Goal: Information Seeking & Learning: Learn about a topic

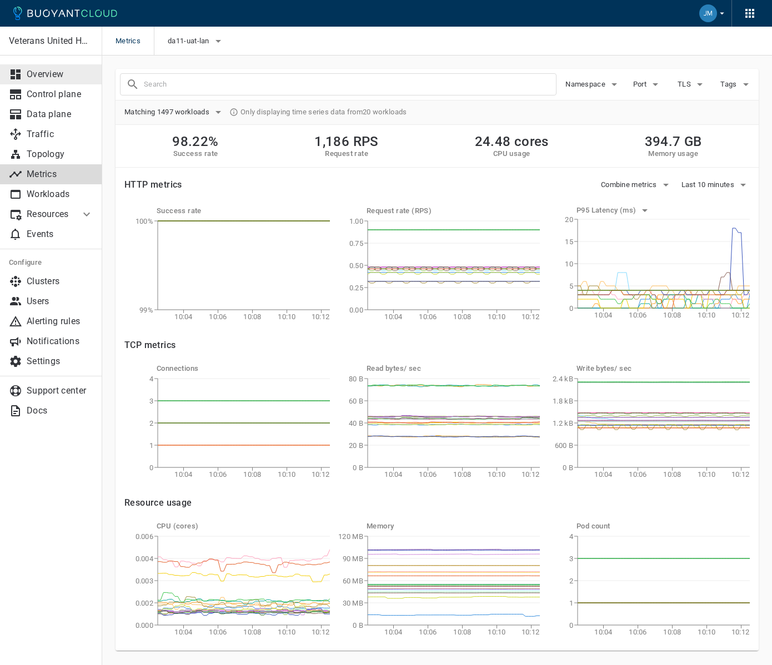
click at [61, 71] on p "Overview" at bounding box center [60, 74] width 67 height 11
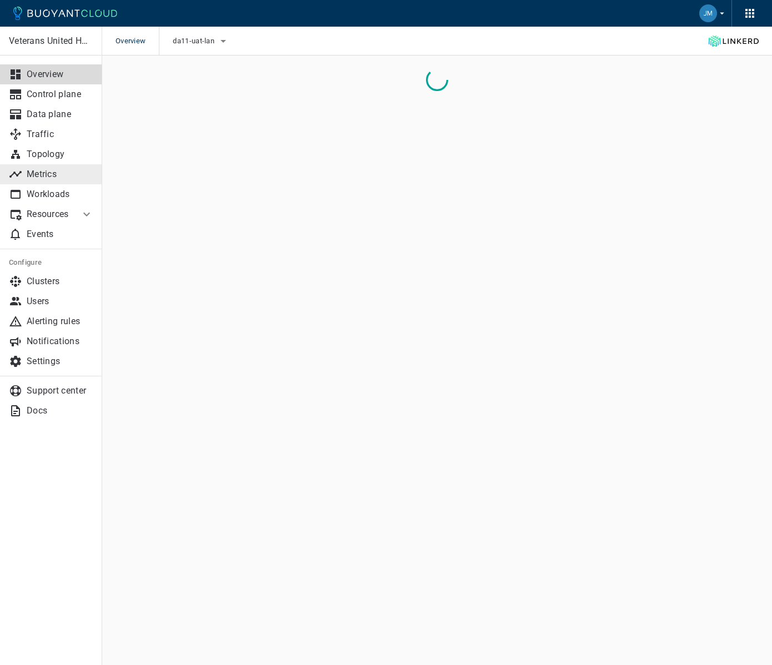
click at [30, 177] on p "Metrics" at bounding box center [60, 174] width 67 height 11
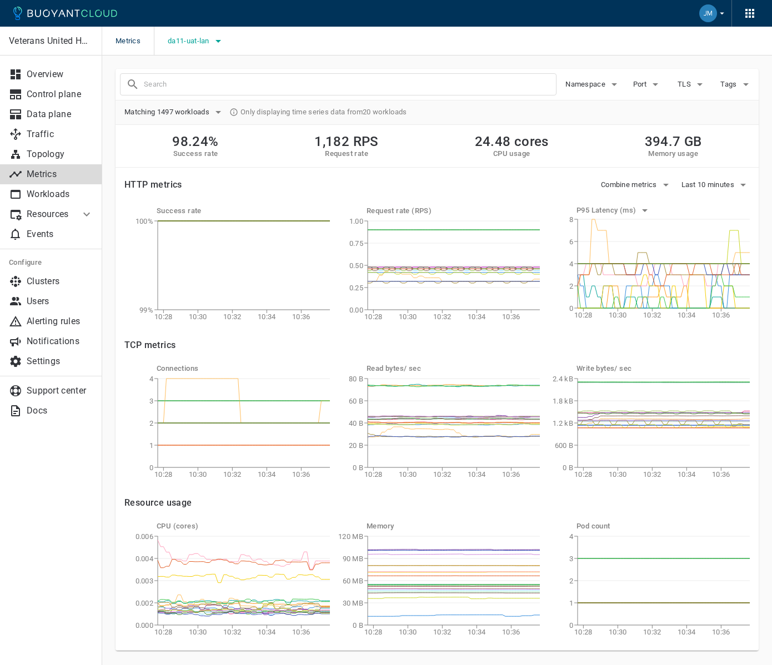
click at [220, 44] on icon "button" at bounding box center [218, 40] width 13 height 13
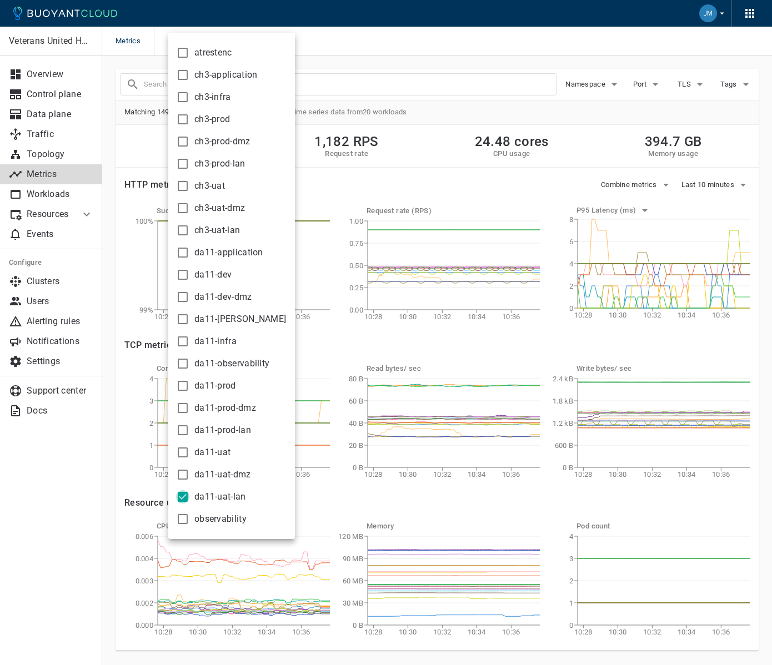
click at [182, 501] on input "da11-uat-lan" at bounding box center [182, 496] width 13 height 13
checkbox input "false"
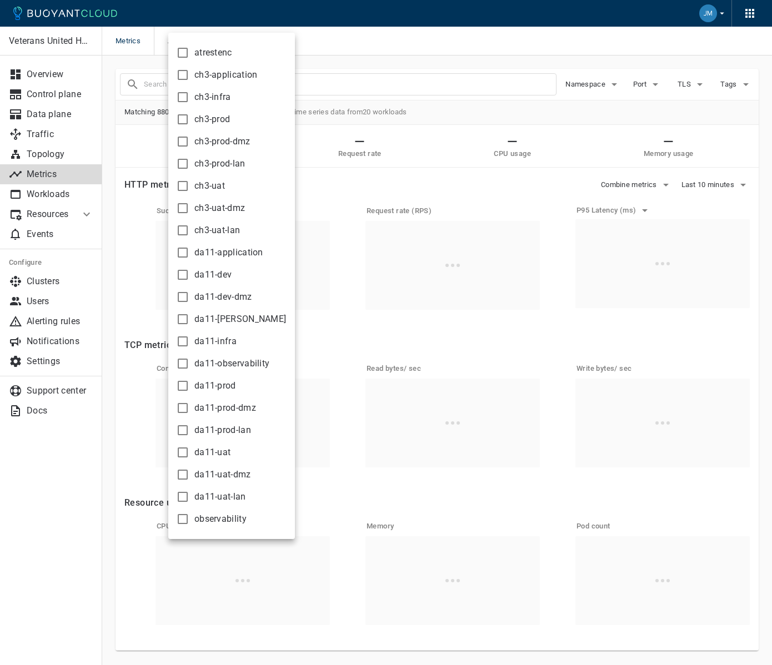
click at [529, 37] on div at bounding box center [386, 332] width 772 height 665
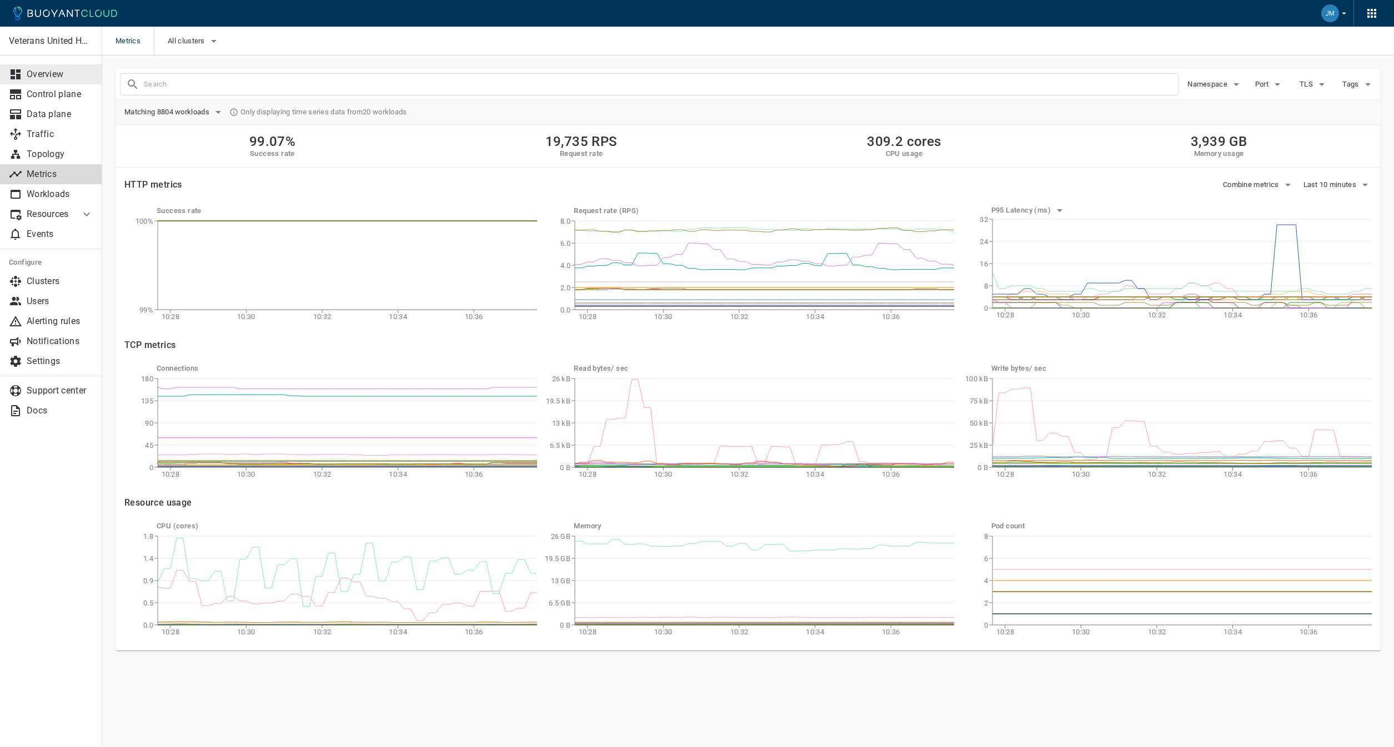
click at [48, 75] on p "Overview" at bounding box center [60, 74] width 67 height 11
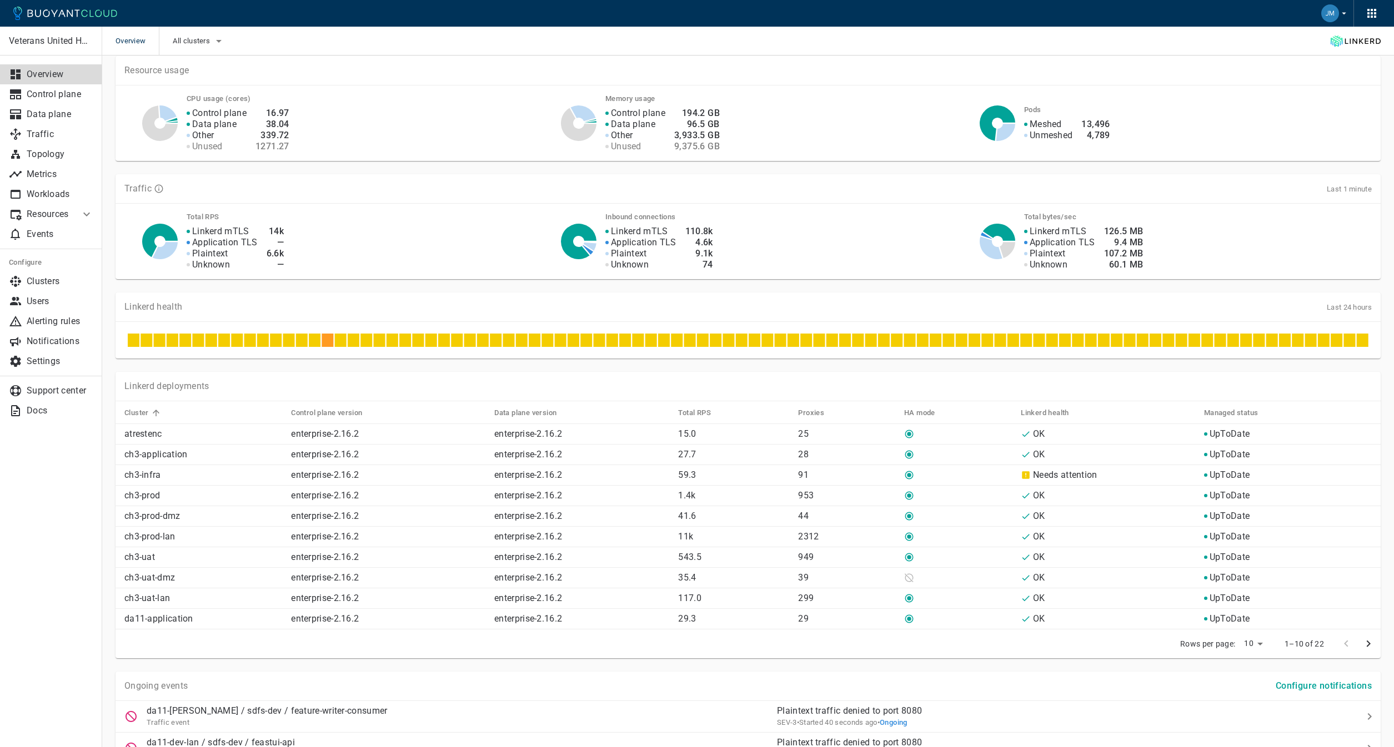
scroll to position [204, 0]
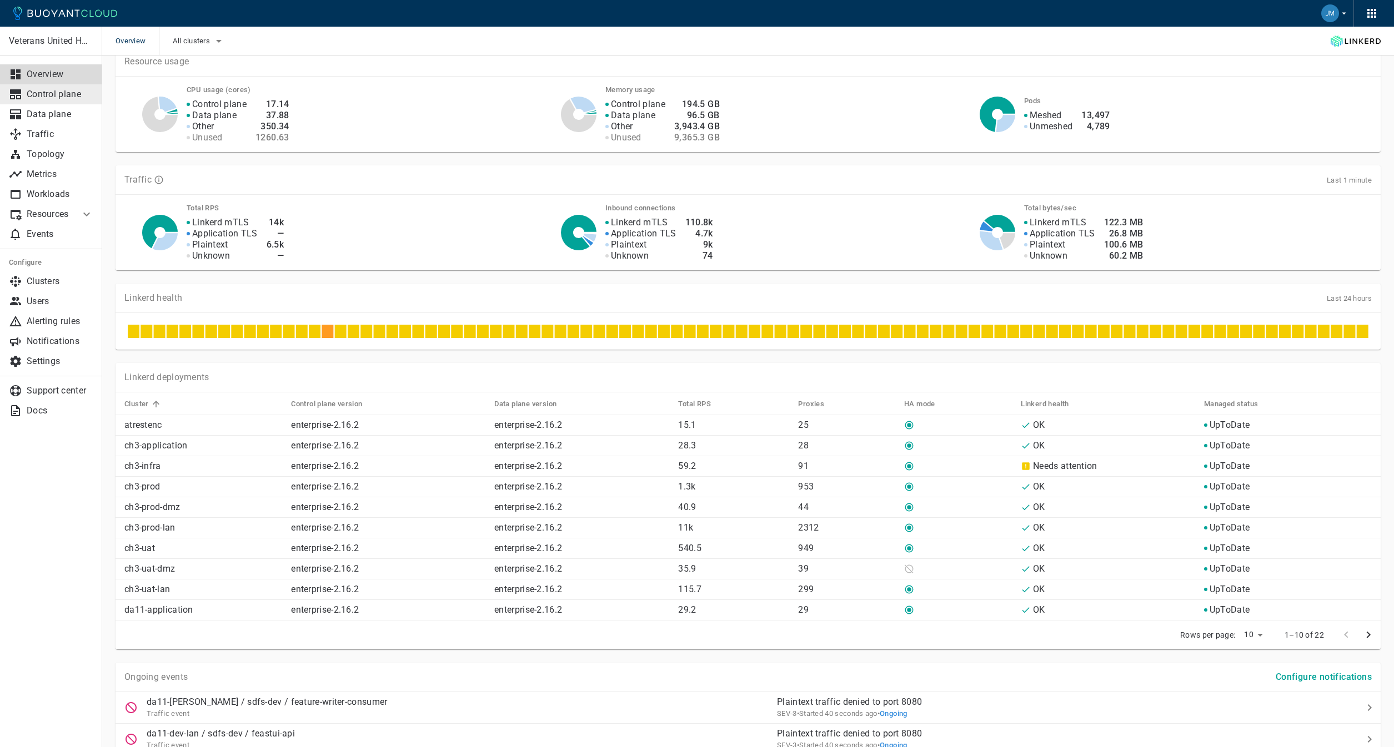
click at [56, 103] on link "Control plane" at bounding box center [51, 94] width 102 height 20
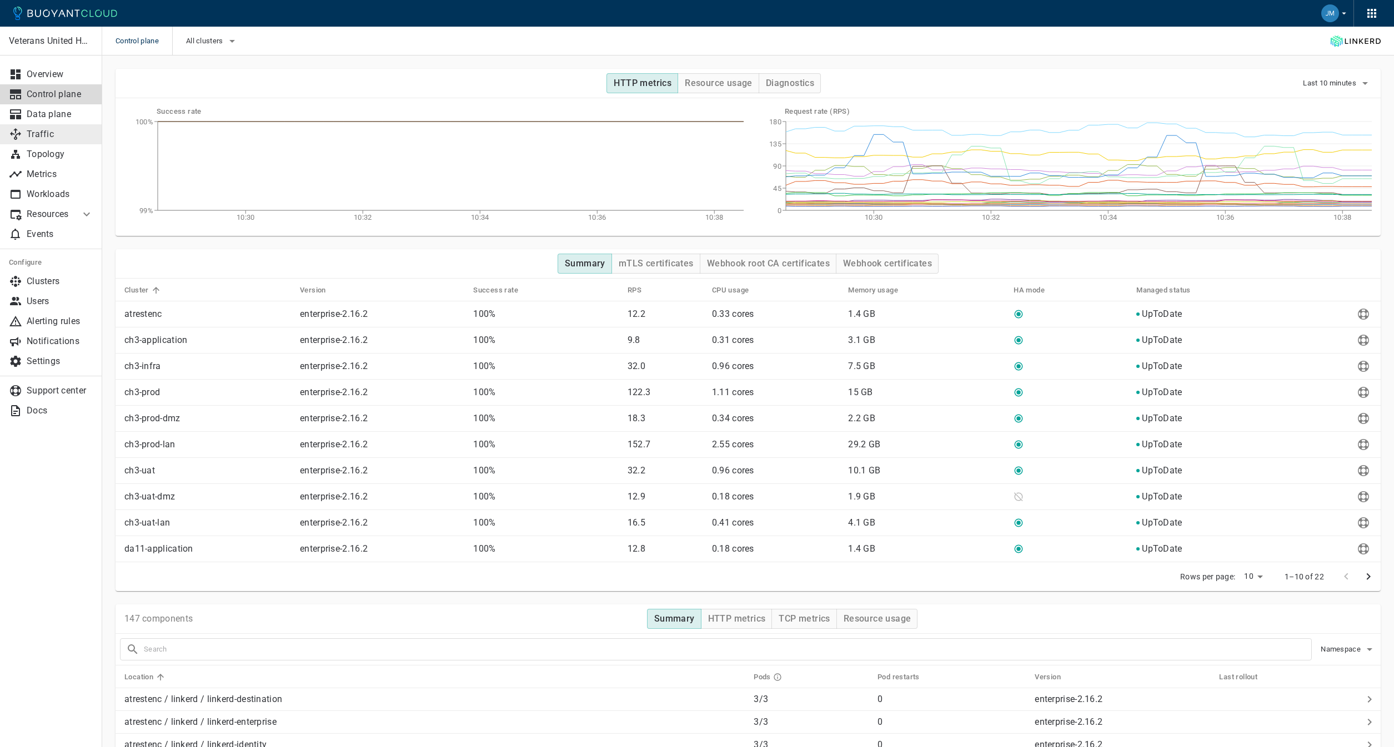
click at [36, 139] on p "Traffic" at bounding box center [60, 134] width 67 height 11
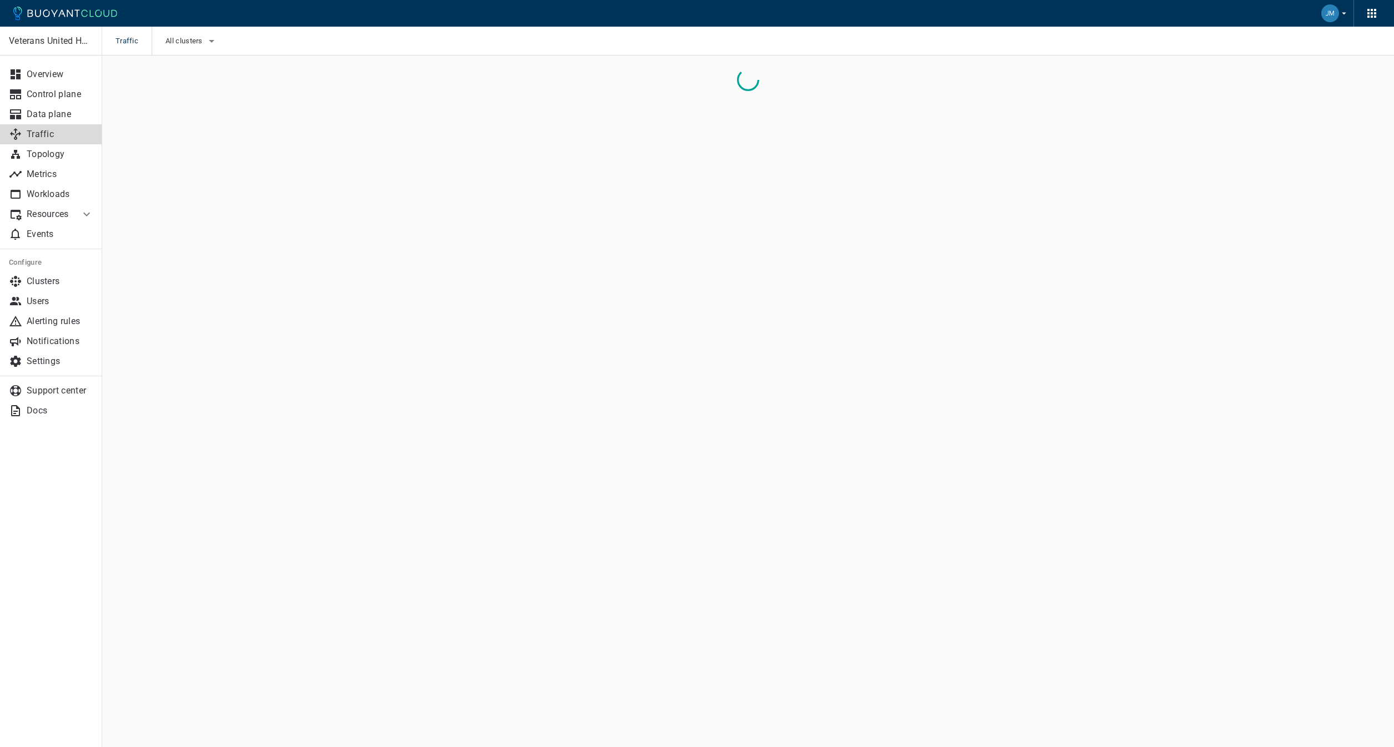
click at [46, 218] on p "Resources" at bounding box center [49, 214] width 44 height 11
click at [32, 240] on span "Managed Linkerd" at bounding box center [51, 238] width 84 height 9
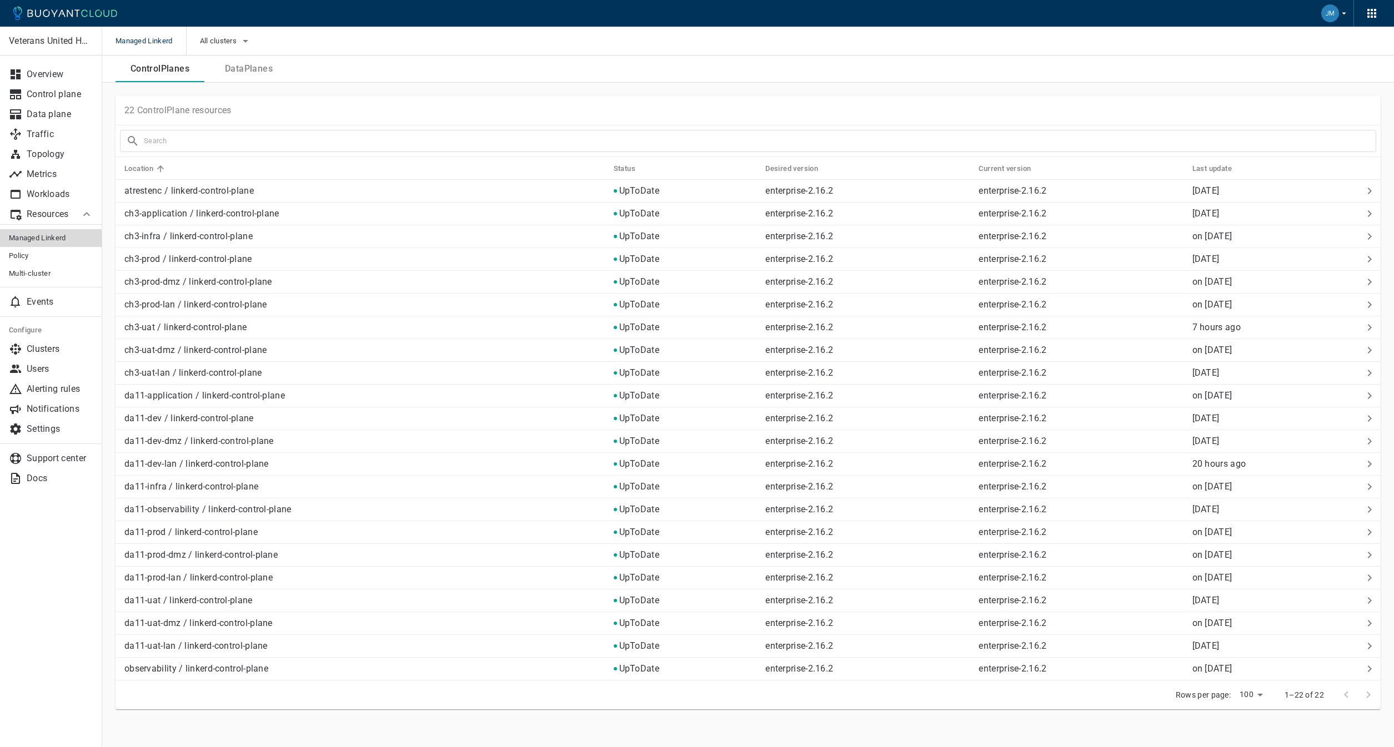
click at [259, 62] on button "DataPlanes" at bounding box center [248, 69] width 89 height 27
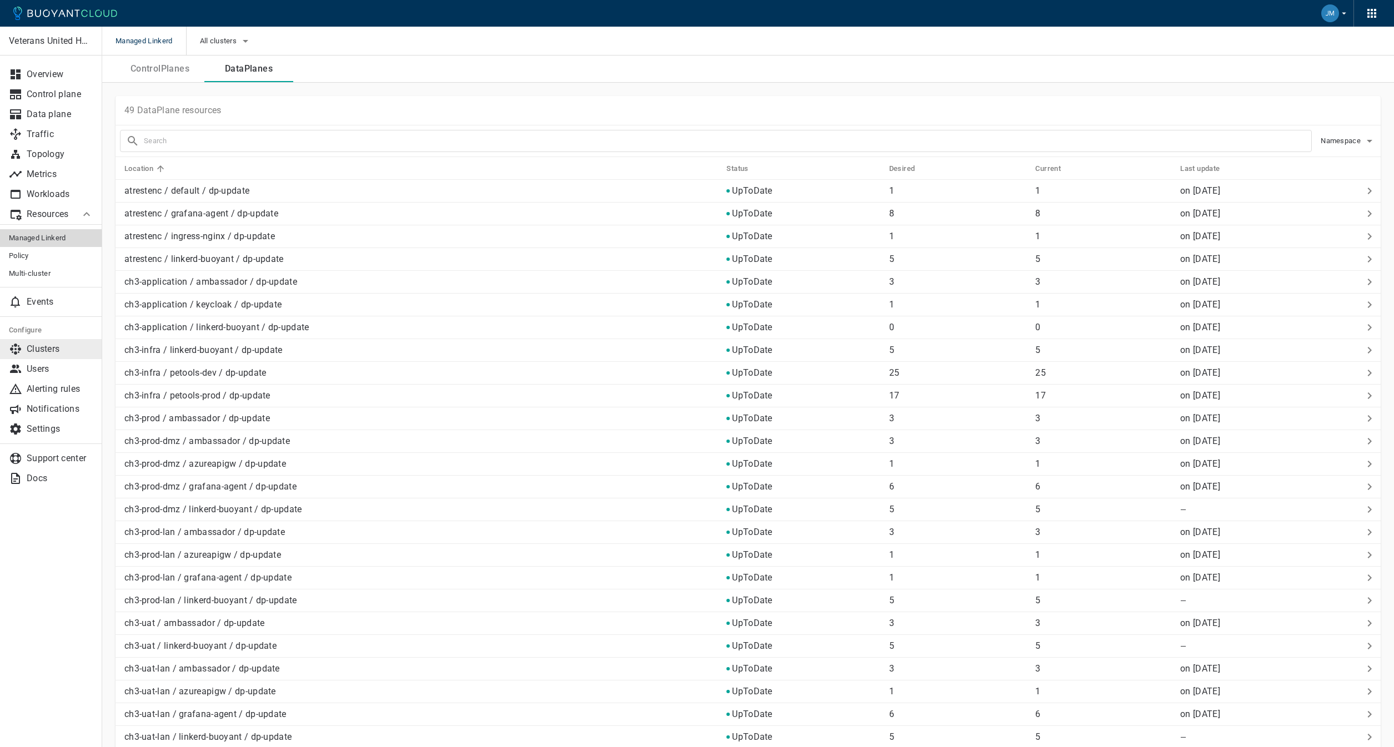
click at [57, 350] on p "Clusters" at bounding box center [60, 349] width 67 height 11
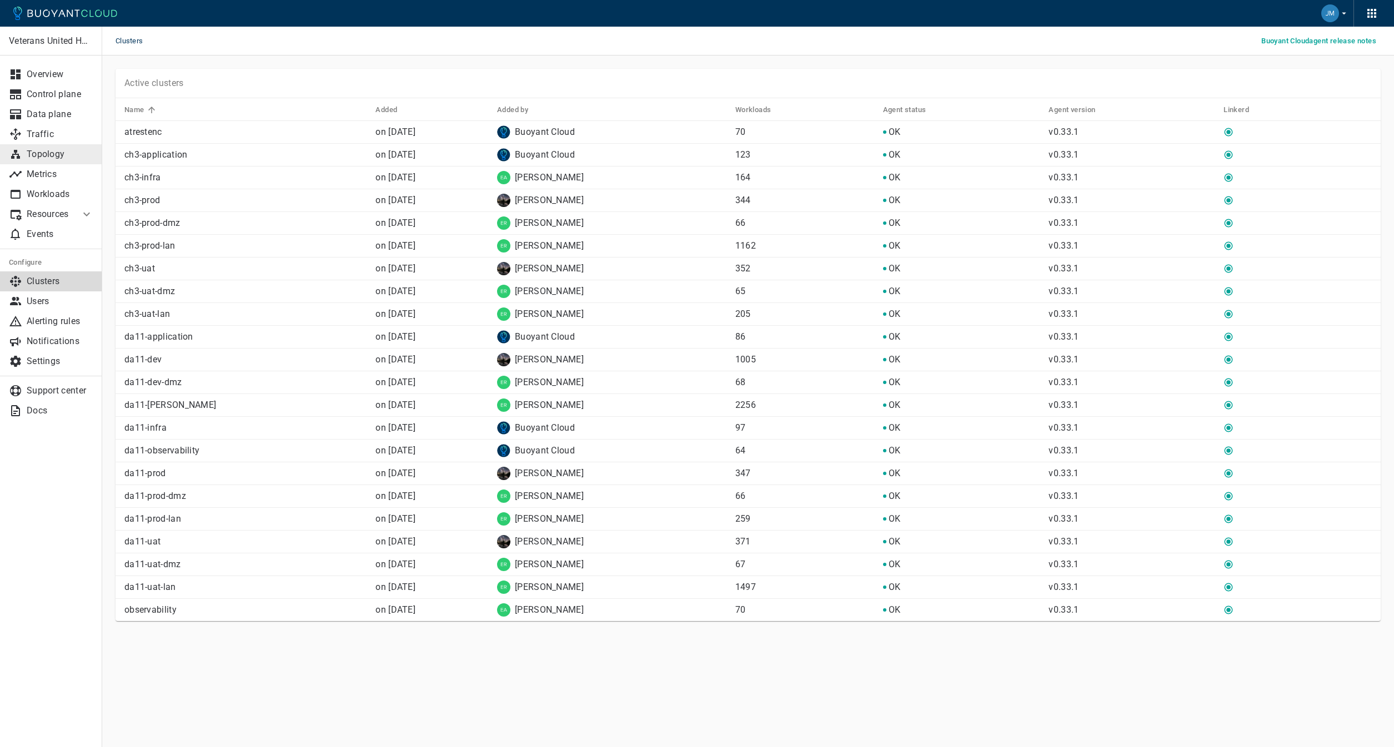
click at [66, 149] on p "Topology" at bounding box center [60, 154] width 67 height 11
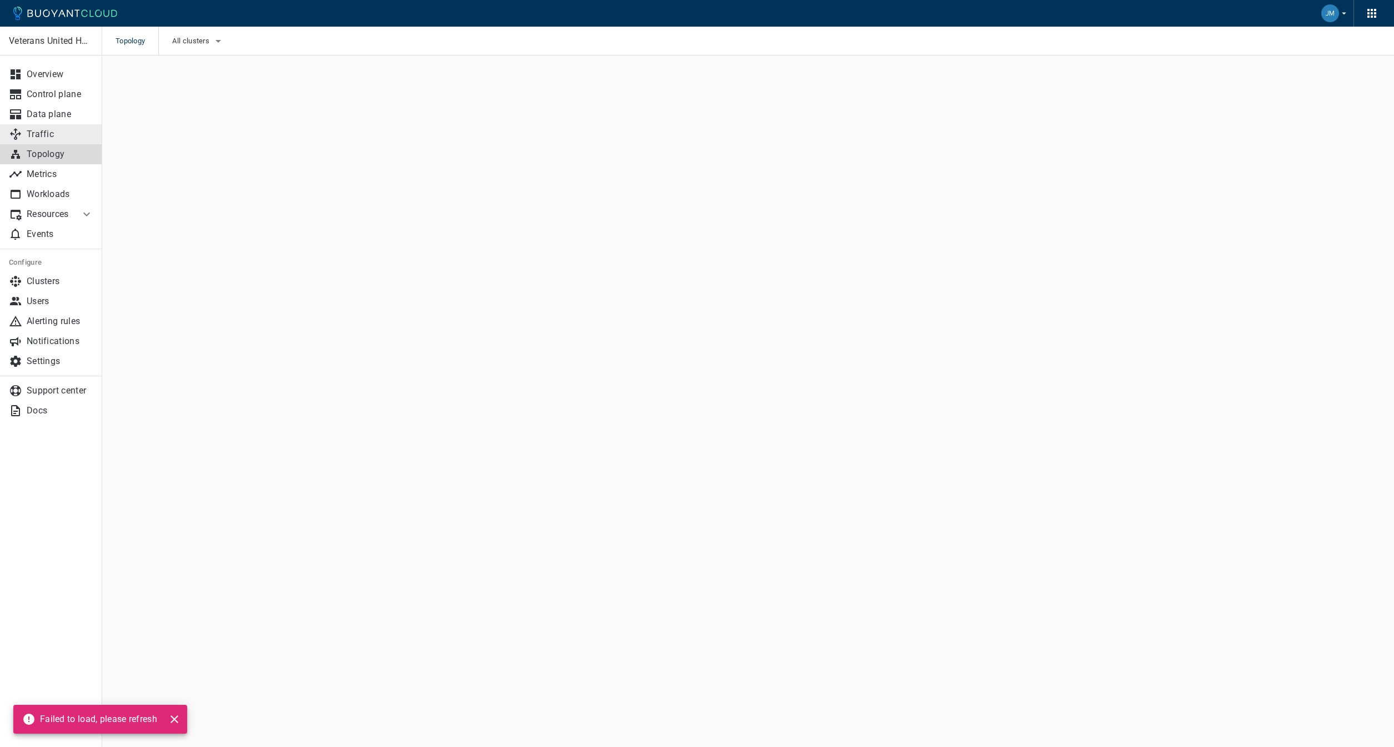
click at [44, 140] on link "Traffic" at bounding box center [51, 134] width 102 height 20
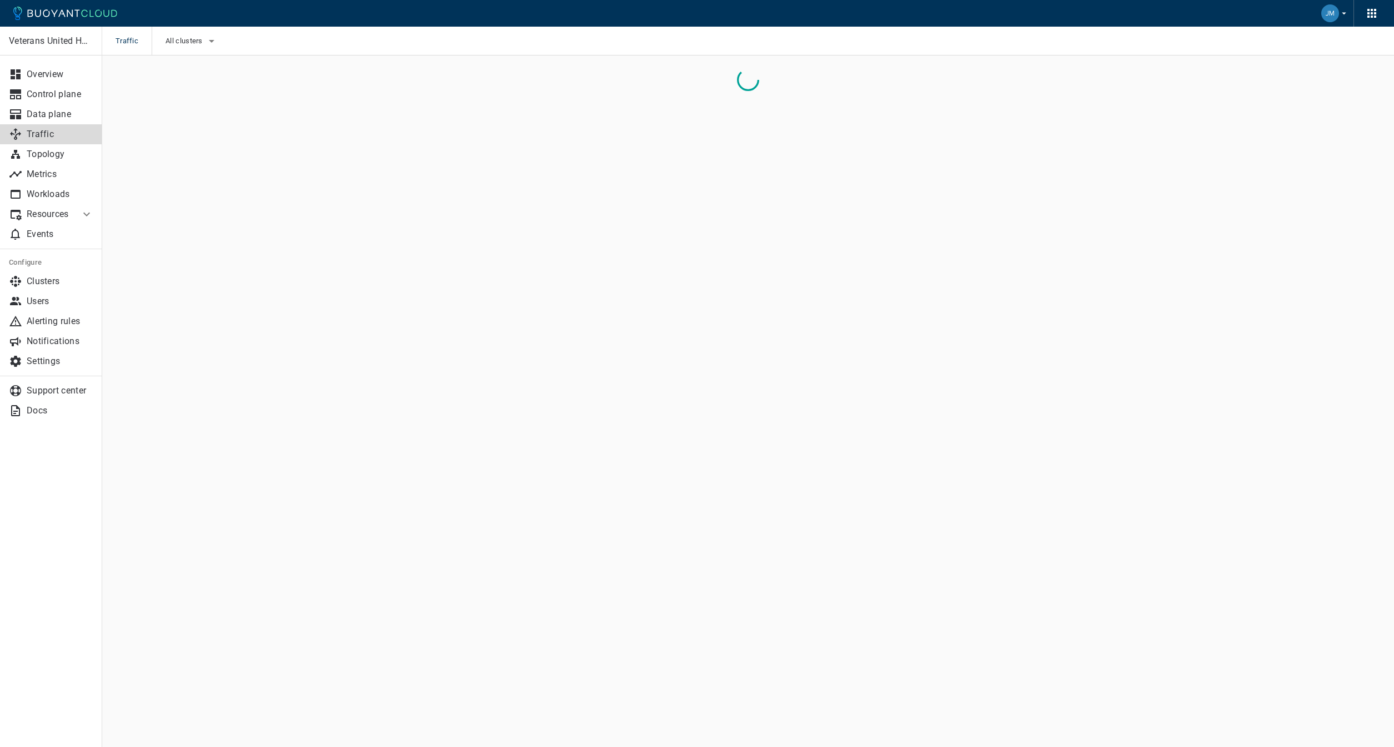
click at [127, 37] on span "Traffic" at bounding box center [133, 41] width 36 height 29
click at [51, 78] on p "Overview" at bounding box center [60, 74] width 67 height 11
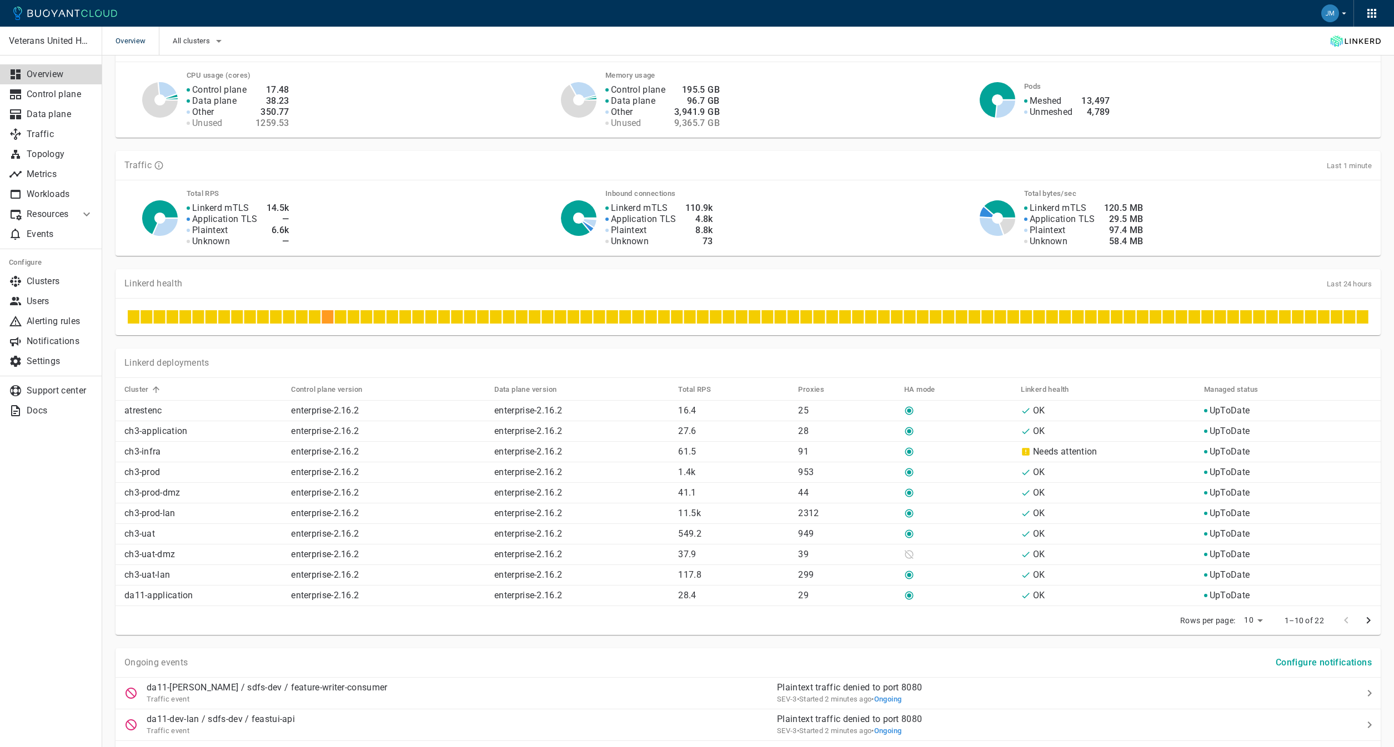
scroll to position [224, 0]
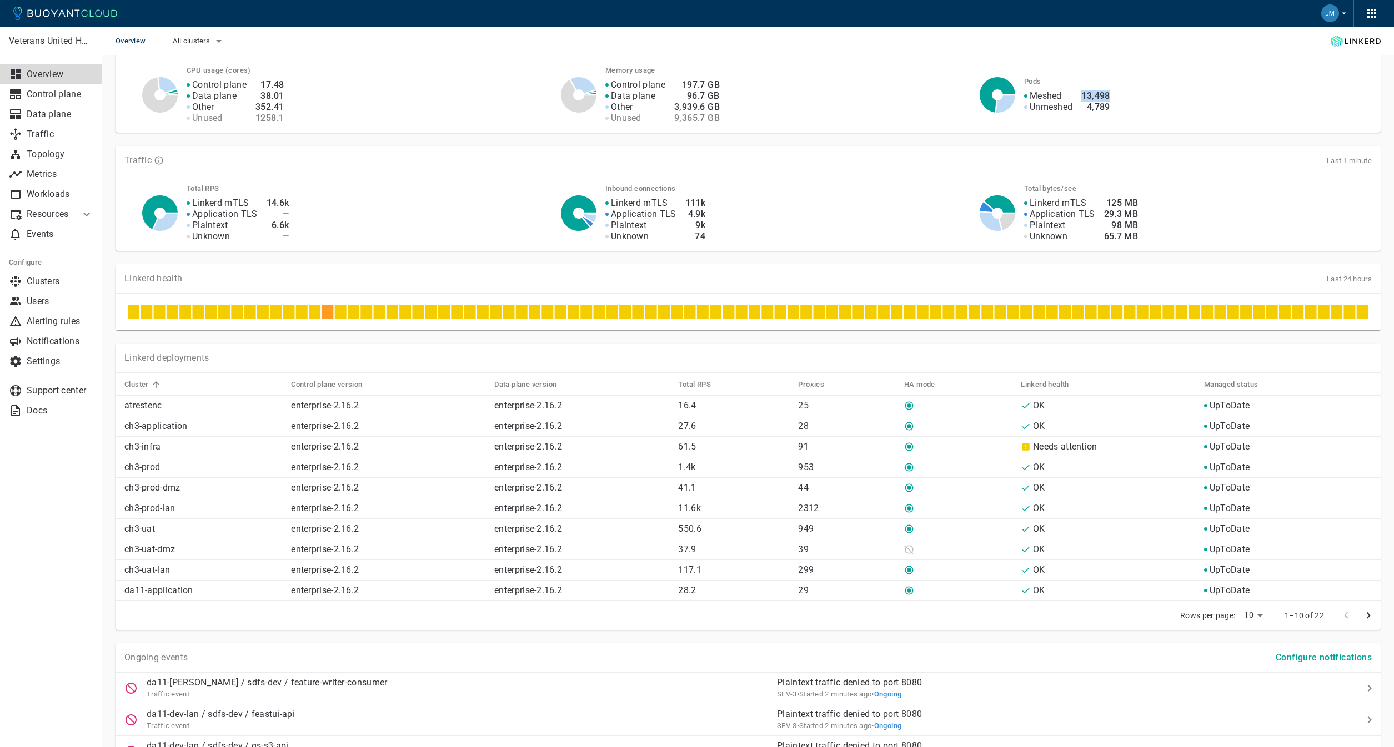
drag, startPoint x: 1111, startPoint y: 94, endPoint x: 1084, endPoint y: 95, distance: 26.7
click at [1084, 95] on div "Meshed Unmeshed 13,498 4,789" at bounding box center [1190, 95] width 361 height 36
click at [493, 124] on div "CPU usage (cores) Control plane Data plane Other Unused 17.48 38.01 352.41 1258…" at bounding box center [747, 95] width 1265 height 76
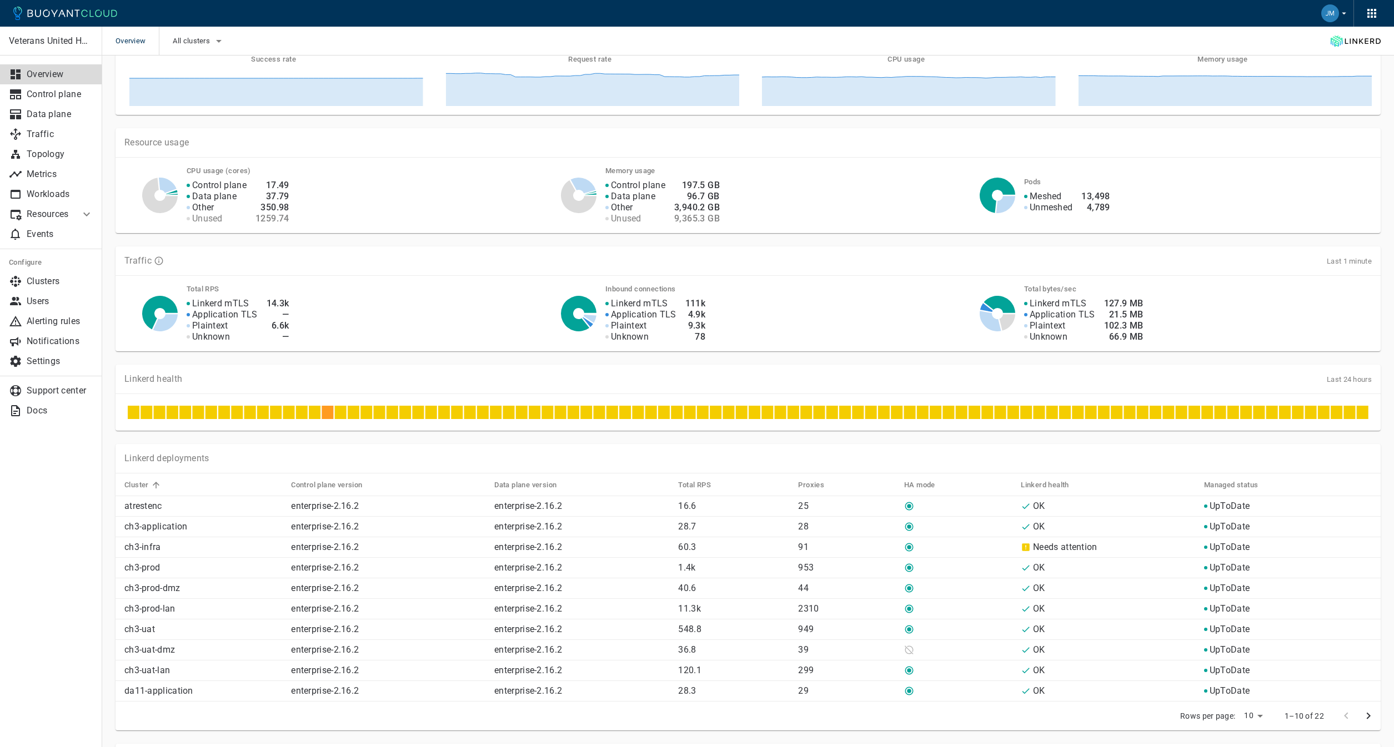
scroll to position [154, 0]
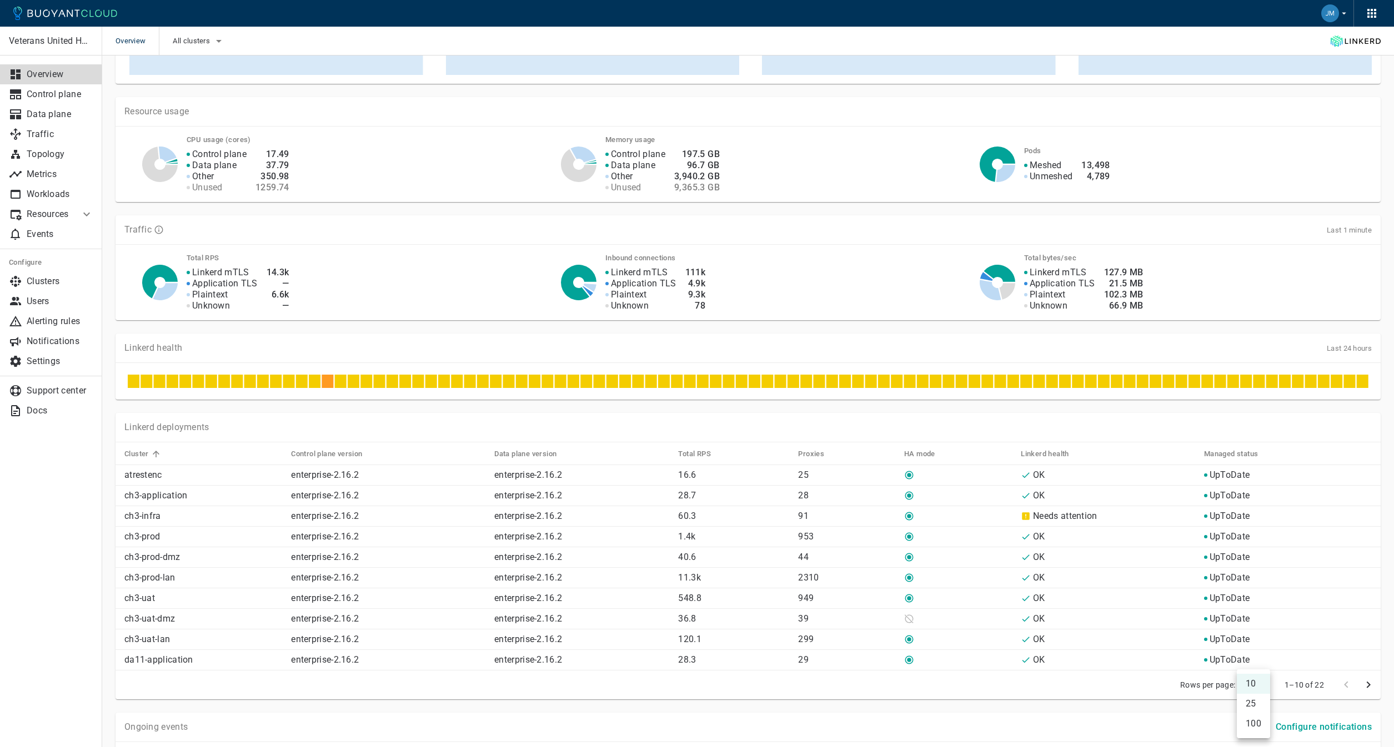
click at [1255, 710] on li "25" at bounding box center [1252, 704] width 33 height 20
type input "25"
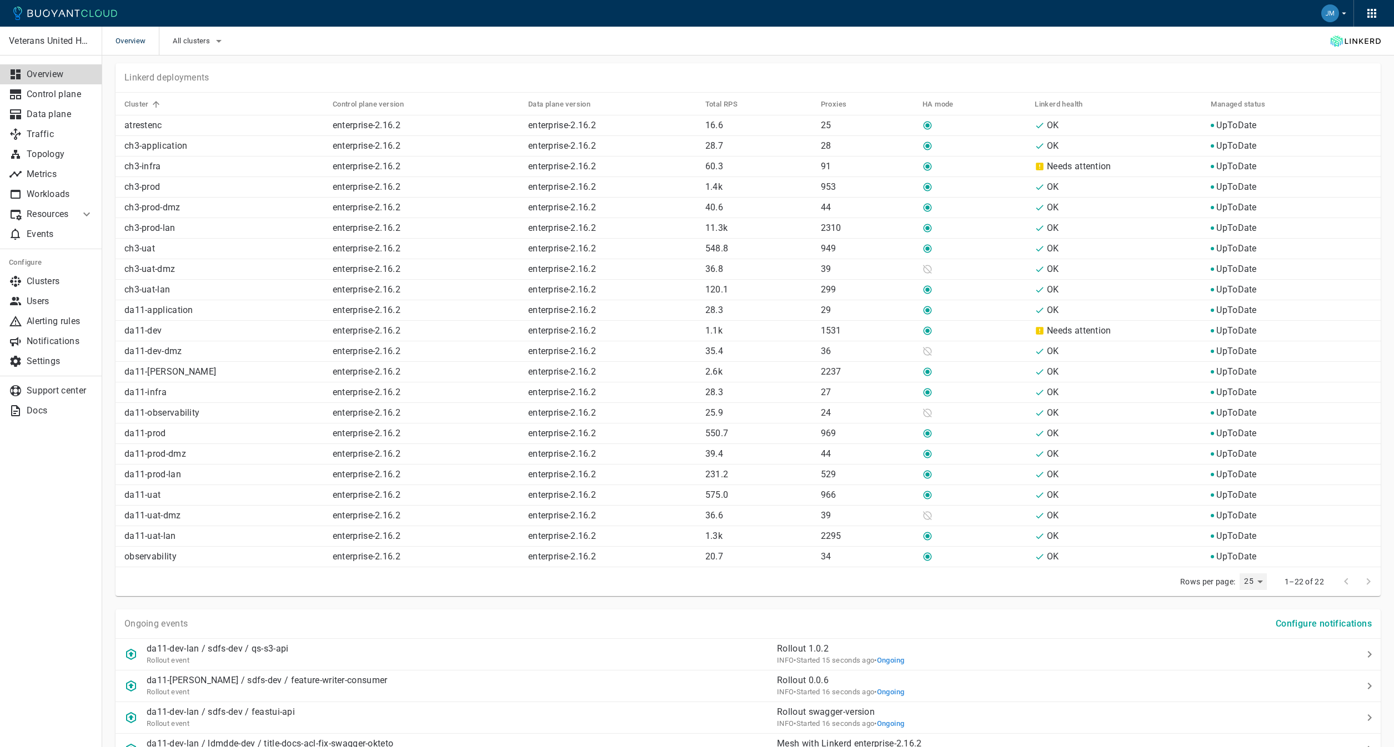
scroll to position [500, 0]
click at [719, 379] on p "2.6k" at bounding box center [758, 375] width 107 height 11
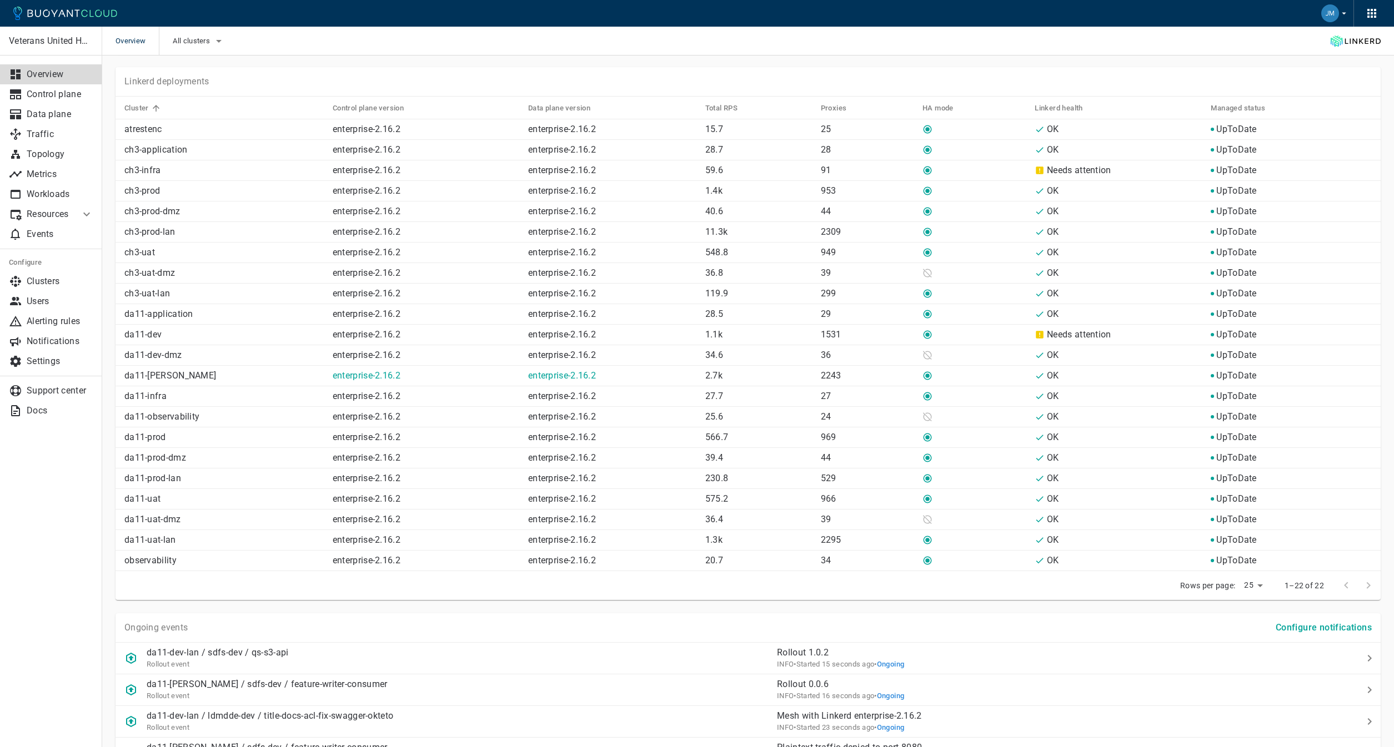
click at [158, 376] on p "da11-[PERSON_NAME]" at bounding box center [223, 375] width 199 height 11
click at [922, 376] on td at bounding box center [969, 376] width 112 height 21
click at [726, 380] on p "2.7k" at bounding box center [758, 375] width 107 height 11
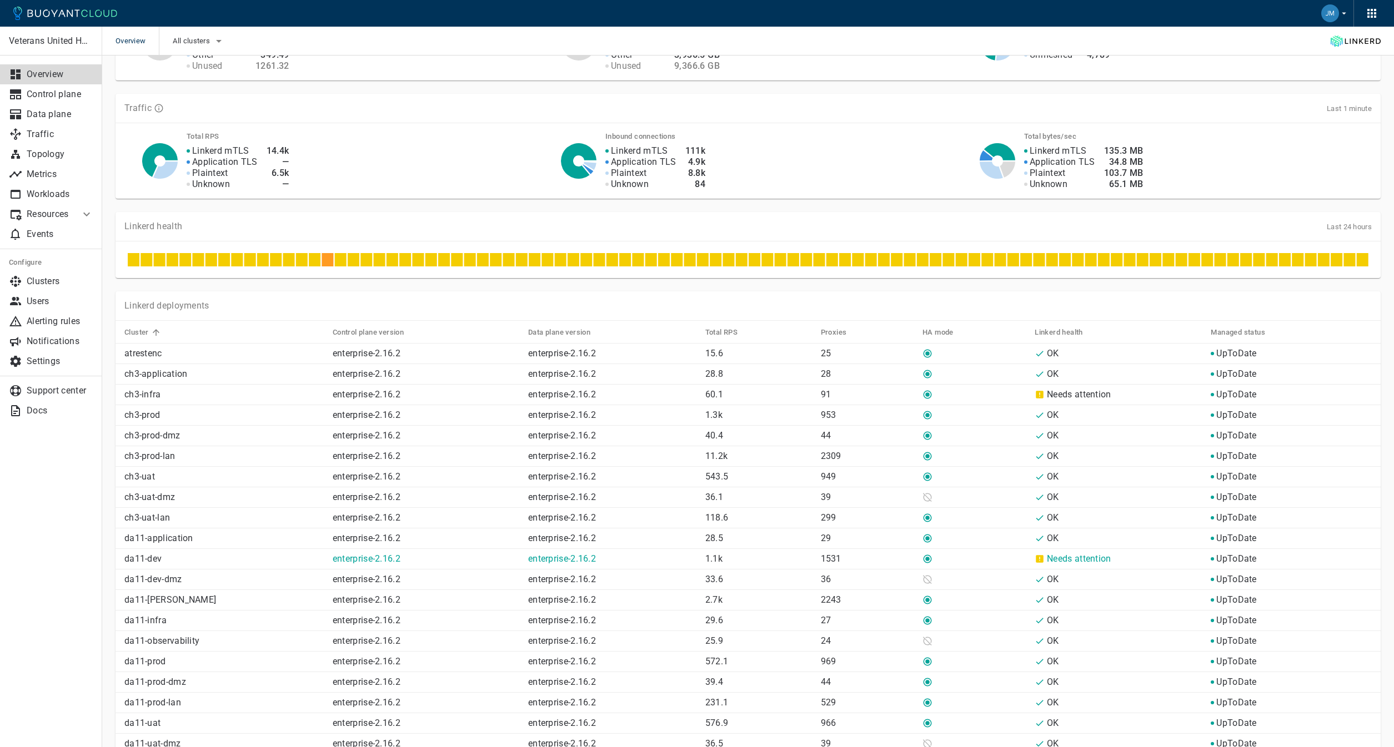
scroll to position [274, 0]
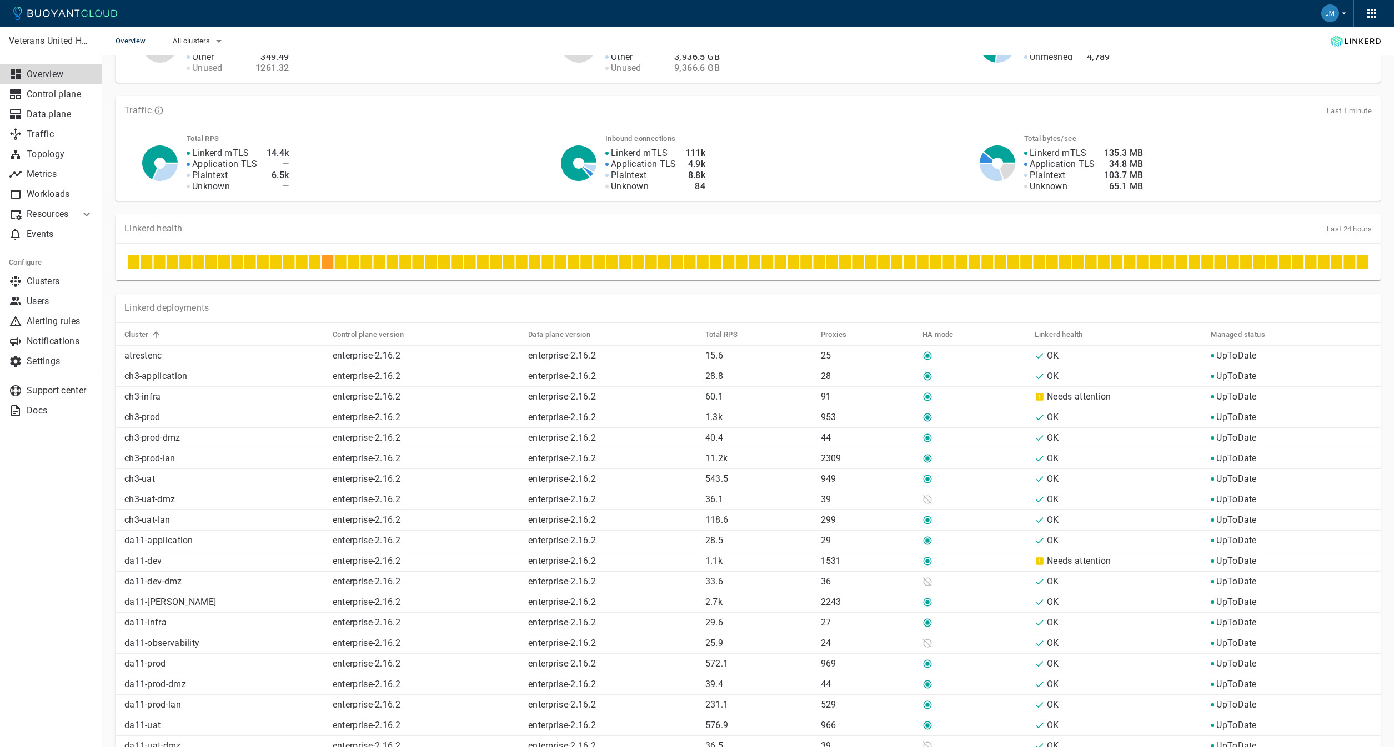
click at [1277, 161] on div "Linkerd mTLS Application TLS Plaintext Unknown 135.3 MB 34.8 MB 103.7 MB 65.1 MB" at bounding box center [1190, 163] width 361 height 58
click at [49, 132] on p "Traffic" at bounding box center [60, 134] width 67 height 11
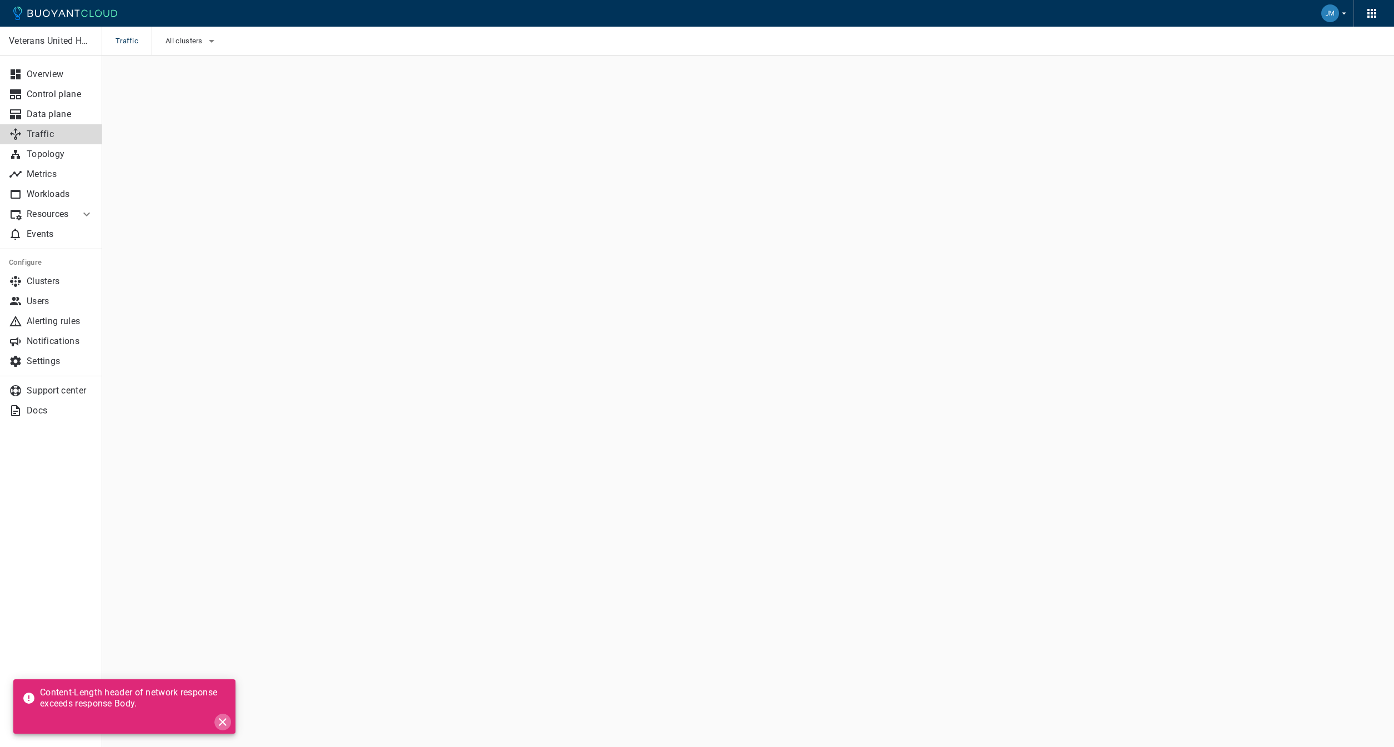
click at [224, 721] on icon "close" at bounding box center [223, 722] width 8 height 8
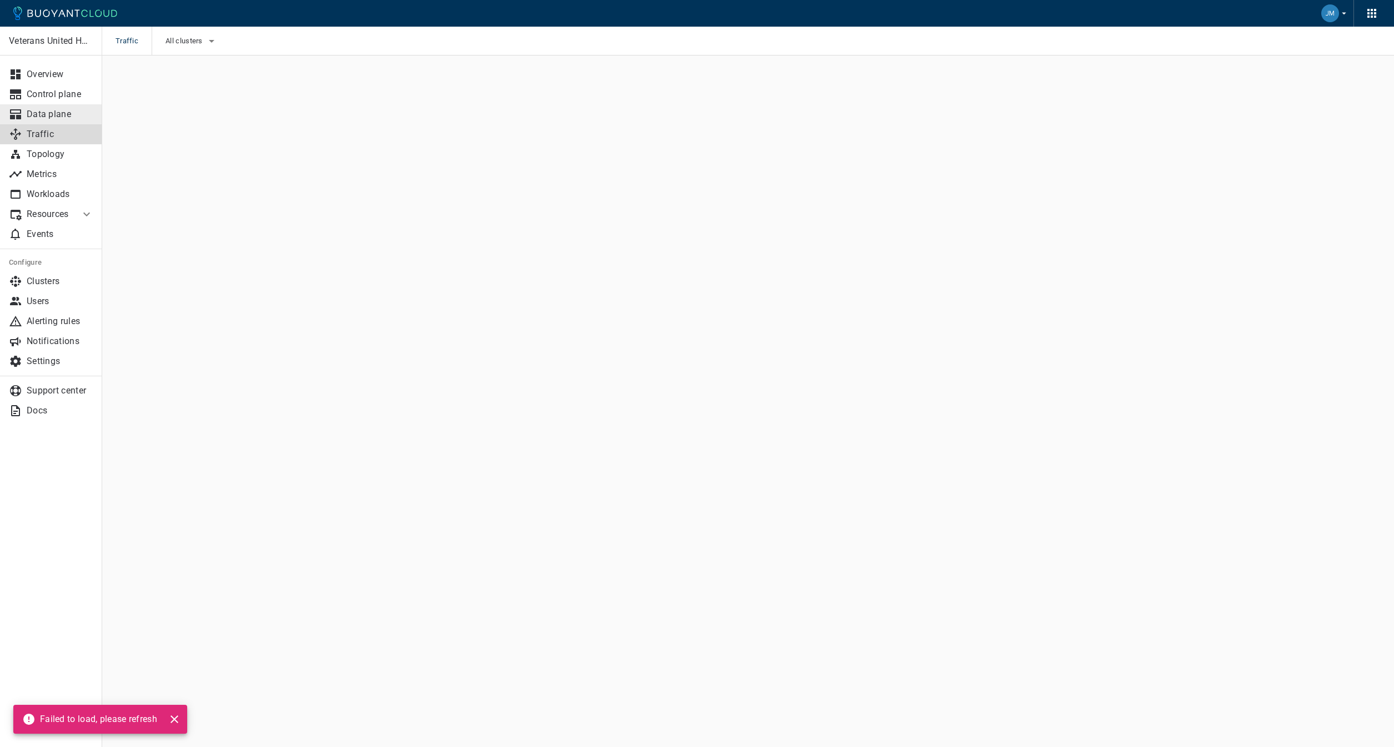
click at [44, 114] on p "Data plane" at bounding box center [60, 114] width 67 height 11
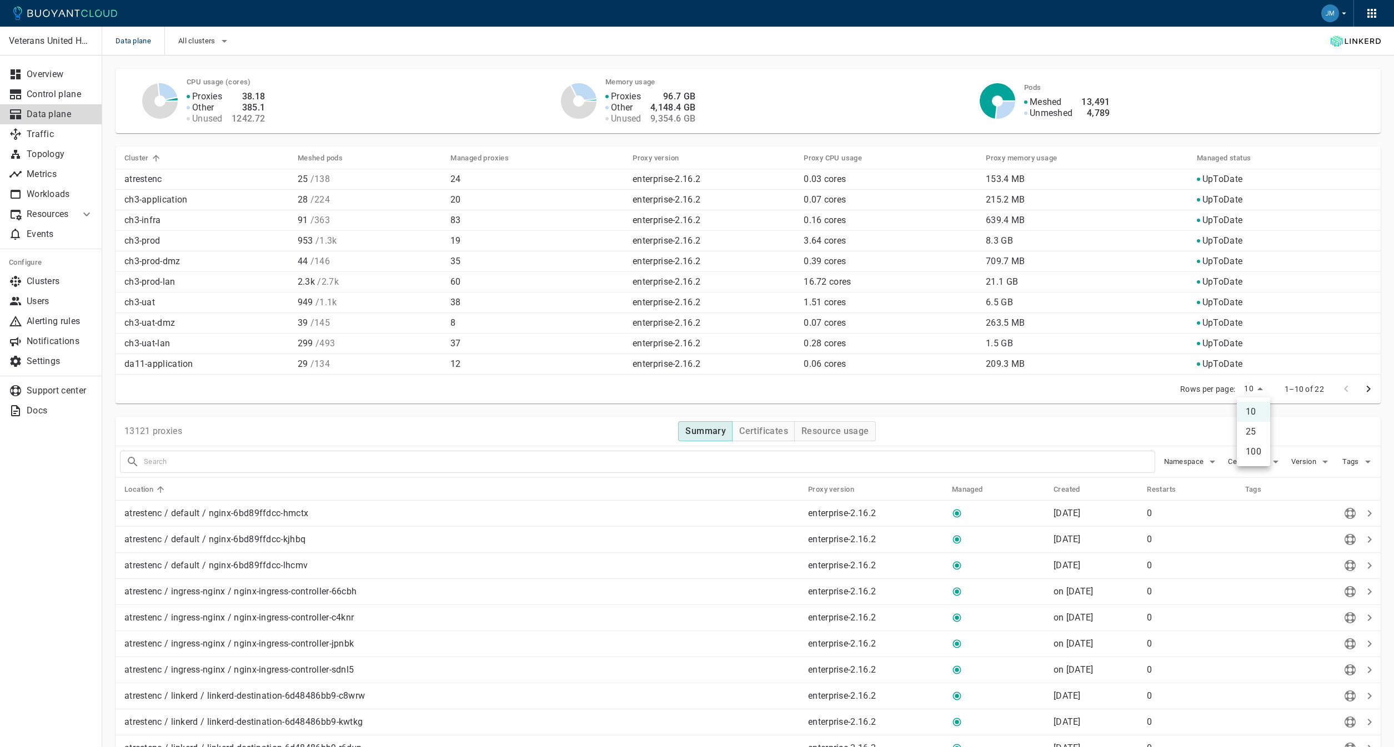
click at [1259, 429] on li "25" at bounding box center [1252, 432] width 33 height 20
type input "25"
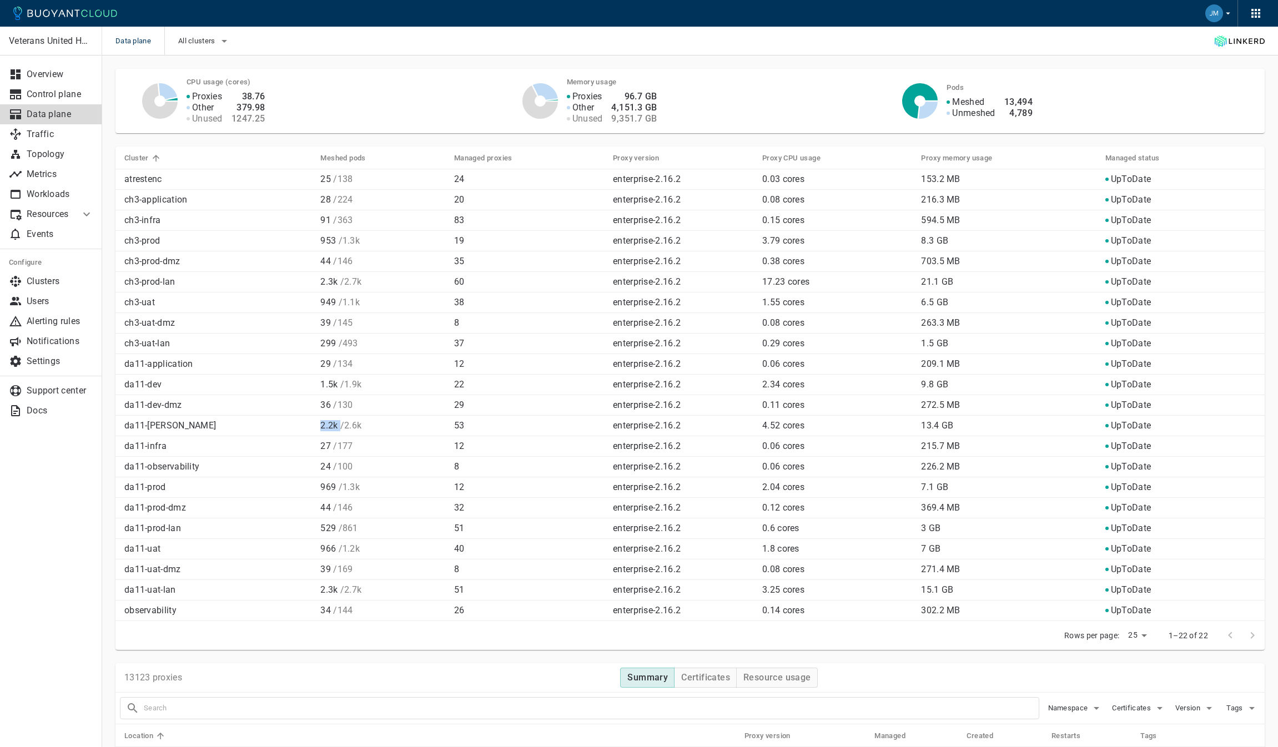
drag, startPoint x: 291, startPoint y: 425, endPoint x: 311, endPoint y: 425, distance: 20.0
click at [311, 425] on td "2.2k / 2.6k" at bounding box center [377, 426] width 133 height 21
click at [158, 428] on p "da11-[PERSON_NAME]" at bounding box center [217, 425] width 187 height 11
click at [343, 428] on p "2.2k / 2.6k" at bounding box center [382, 425] width 124 height 11
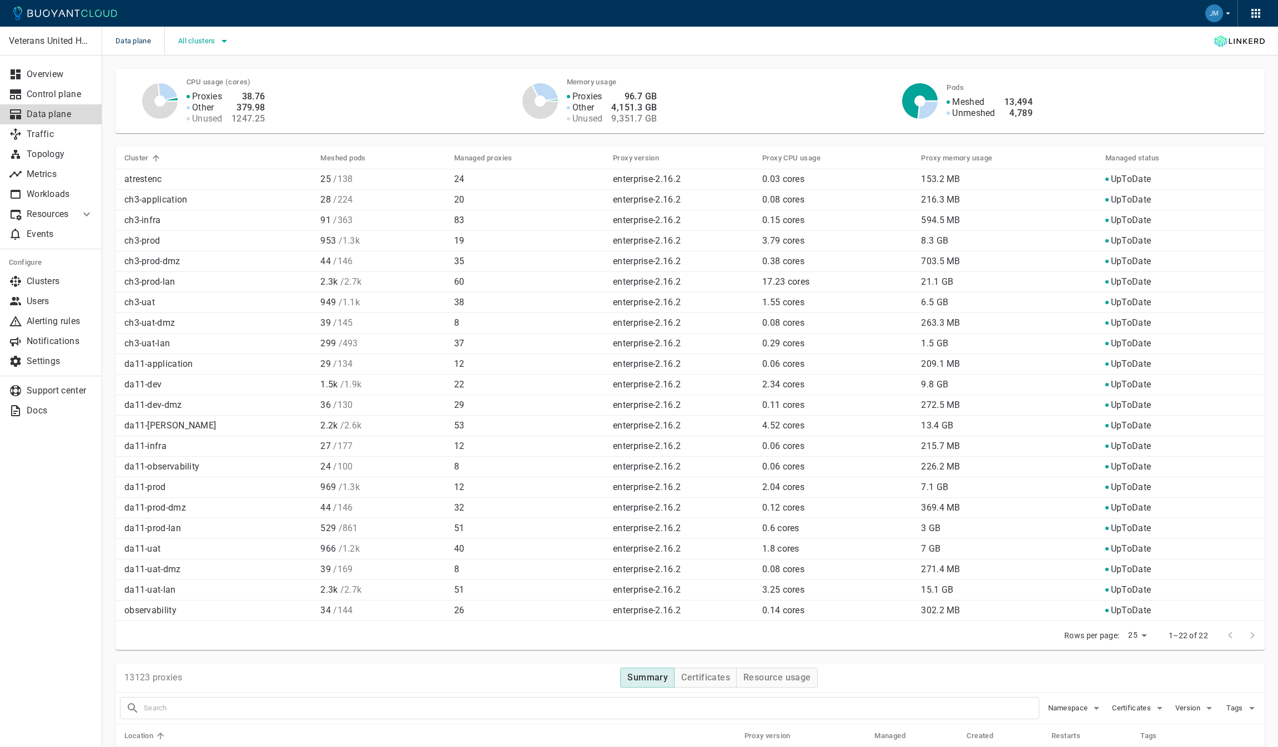
click at [222, 38] on icon "button" at bounding box center [224, 40] width 13 height 13
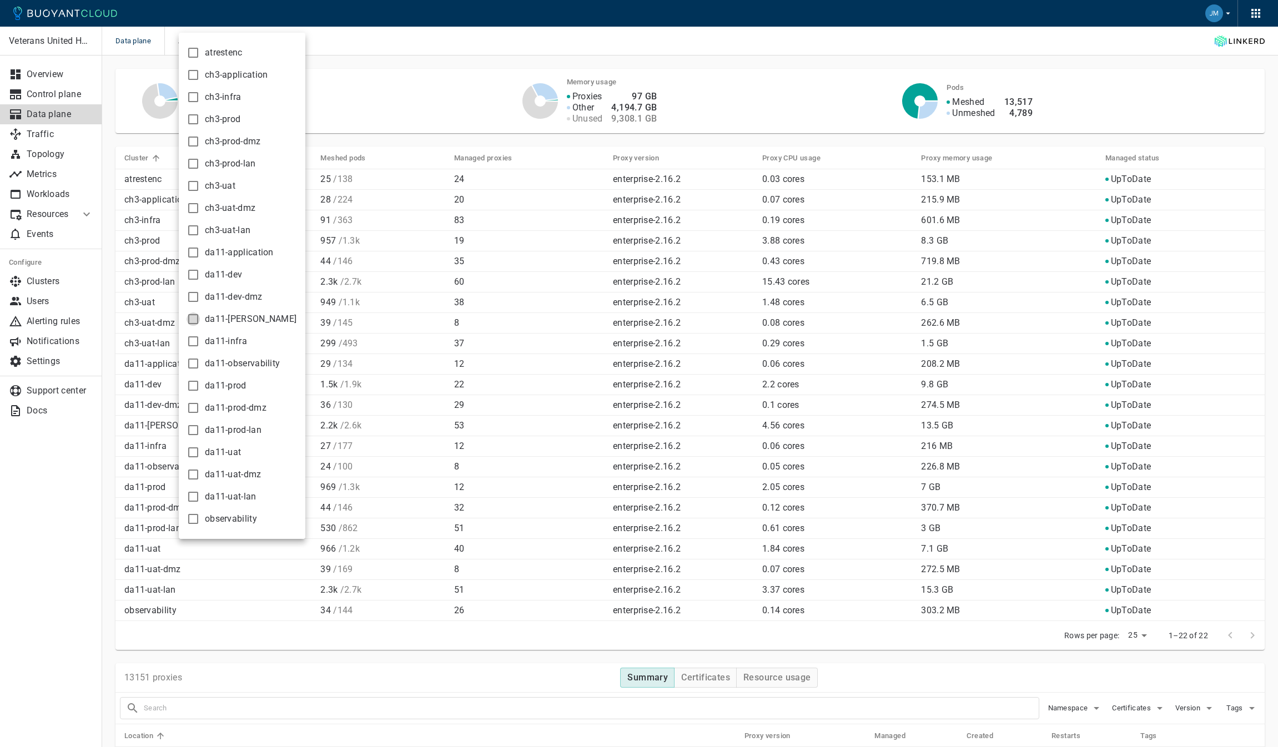
click at [192, 320] on input "da11-[PERSON_NAME]" at bounding box center [193, 319] width 13 height 13
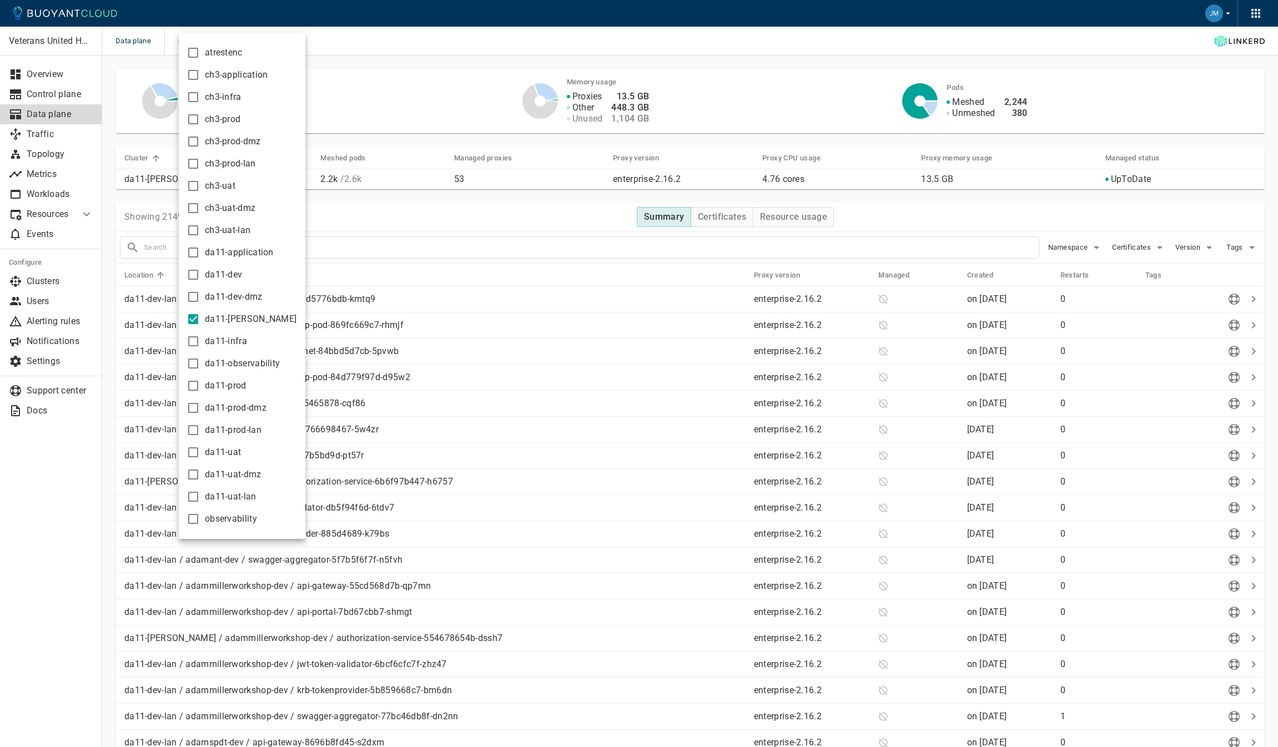
click at [193, 320] on input "da11-[PERSON_NAME]" at bounding box center [193, 319] width 13 height 13
checkbox input "false"
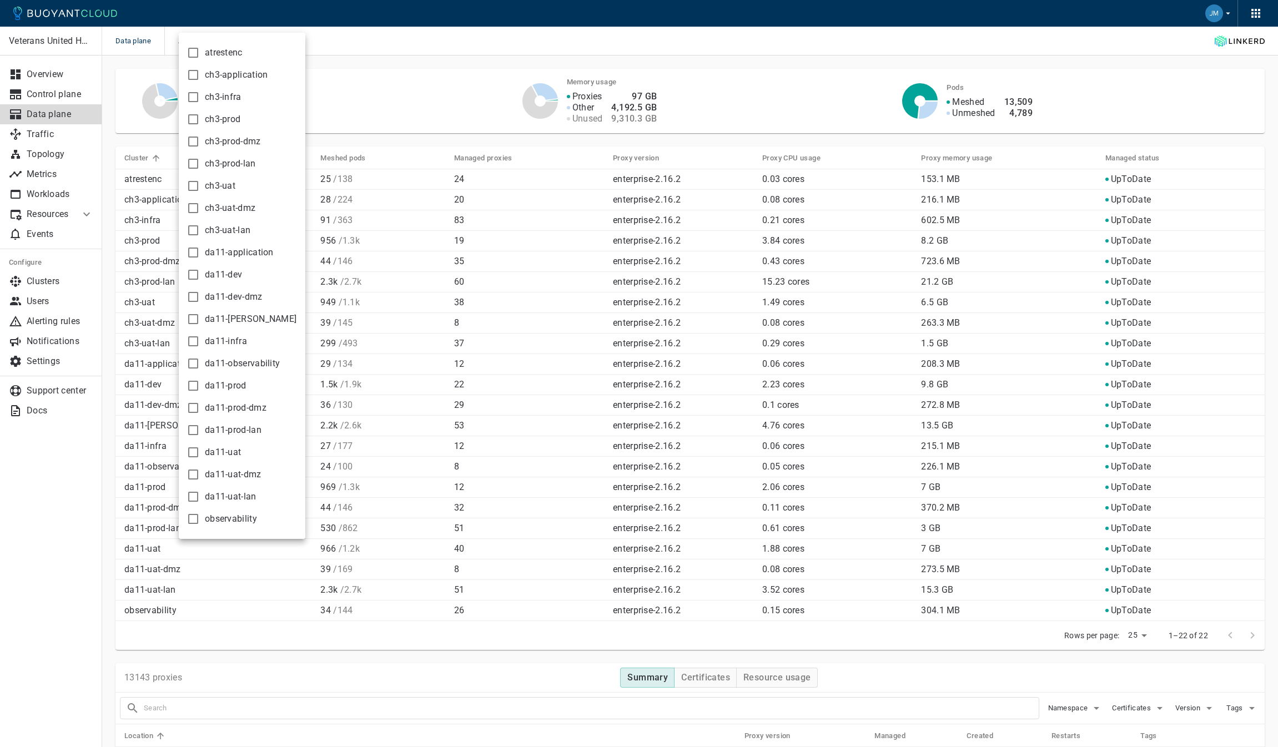
click at [422, 68] on div at bounding box center [639, 373] width 1278 height 747
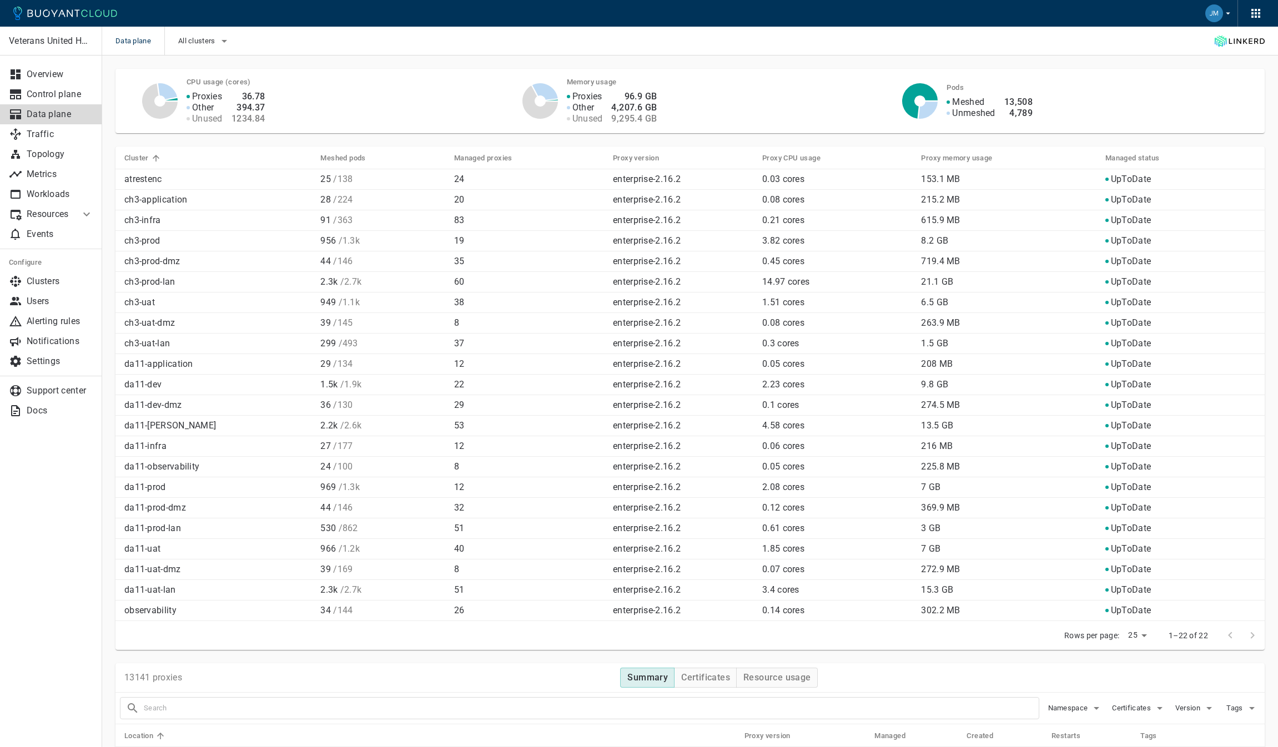
click at [1022, 101] on h4 "13,508" at bounding box center [1018, 102] width 28 height 11
click at [1044, 100] on div "Meshed Unmeshed 13,508 4,789" at bounding box center [1094, 101] width 323 height 36
drag, startPoint x: 1044, startPoint y: 100, endPoint x: 1009, endPoint y: 100, distance: 35.0
click at [1009, 100] on div "Meshed Unmeshed 13,508 4,789" at bounding box center [1094, 101] width 323 height 36
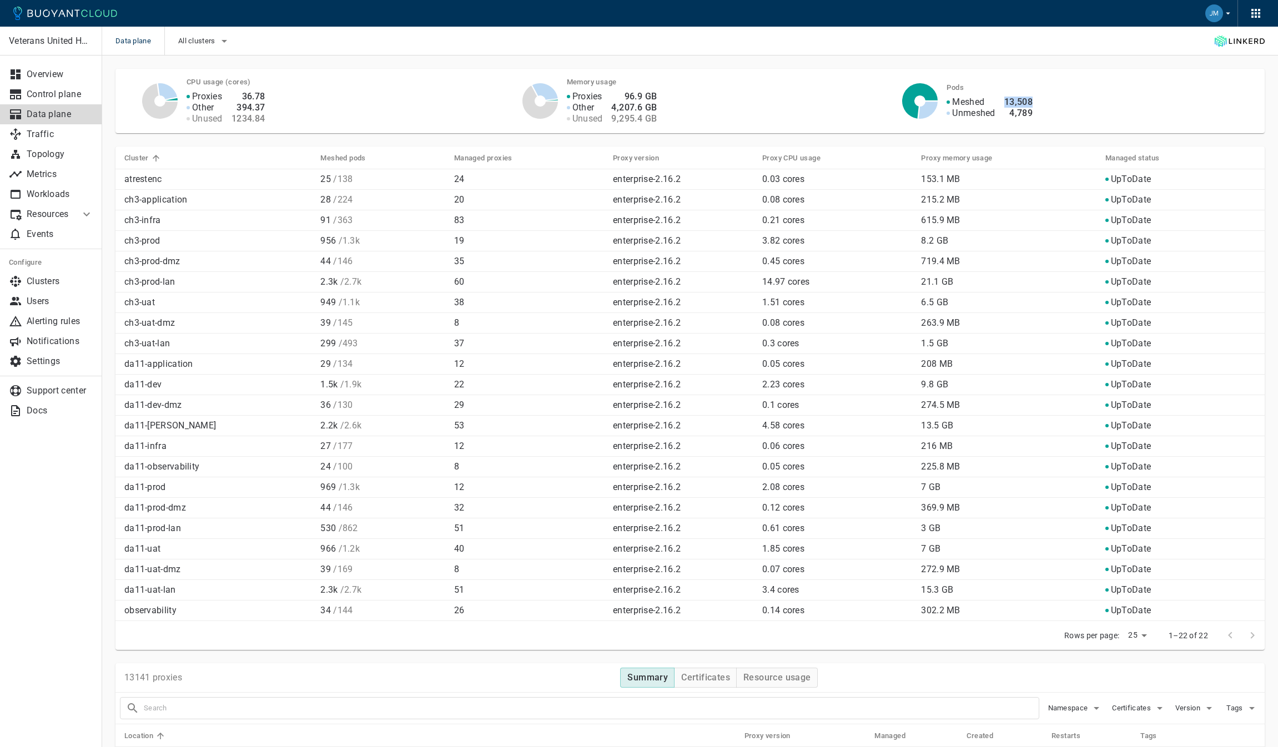
copy h4 "13,508"
